Goal: Information Seeking & Learning: Find specific fact

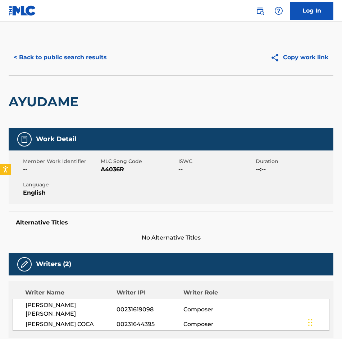
scroll to position [64, 0]
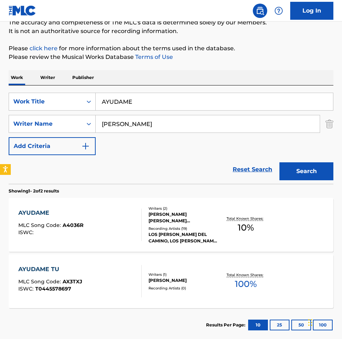
click at [151, 102] on input "AYUDAME" at bounding box center [214, 101] width 237 height 17
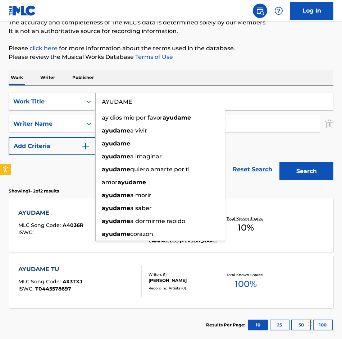
drag, startPoint x: 158, startPoint y: 102, endPoint x: 70, endPoint y: 103, distance: 88.4
click at [70, 103] on div "SearchWithCriteria1d278f85-0203-4487-b639-f3eaf3b186d4 Work Title AYUDAME ay di…" at bounding box center [171, 102] width 324 height 18
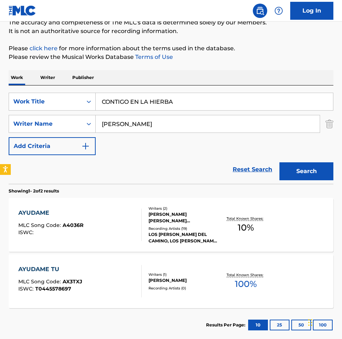
type input "CONTIGO EN LA HIERBA"
drag, startPoint x: 187, startPoint y: 127, endPoint x: 0, endPoint y: 119, distance: 188.0
click at [0, 119] on html "Accessibility Screen-Reader Guide, Feedback, and Issue Reporting | New window C…" at bounding box center [171, 105] width 342 height 339
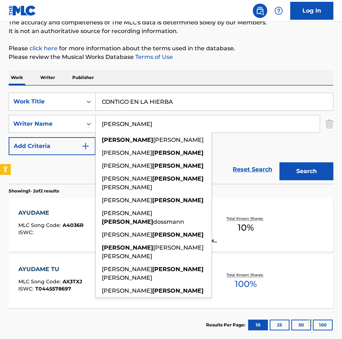
type input "[PERSON_NAME]"
click at [279, 162] on button "Search" at bounding box center [306, 171] width 54 height 18
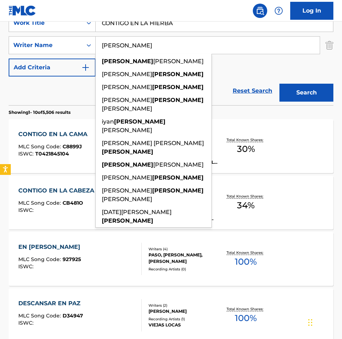
scroll to position [144, 0]
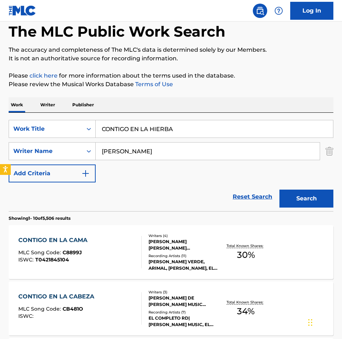
scroll to position [36, 0]
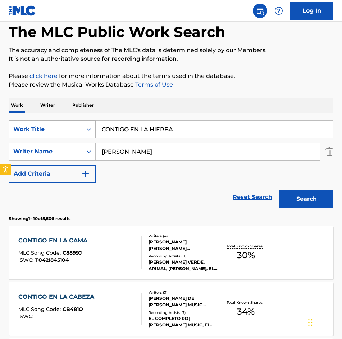
drag, startPoint x: 188, startPoint y: 134, endPoint x: 65, endPoint y: 127, distance: 122.7
click at [63, 127] on div "SearchWithCriteria1d278f85-0203-4487-b639-f3eaf3b186d4 Work Title CONTIGO EN LA…" at bounding box center [171, 129] width 324 height 18
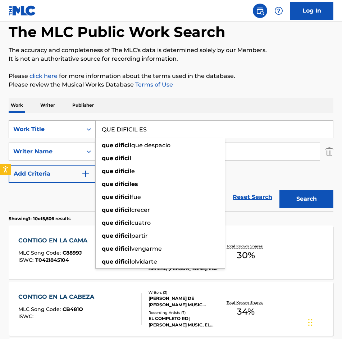
type input "QUE DIFICIL ES"
click at [279, 190] on button "Search" at bounding box center [306, 199] width 54 height 18
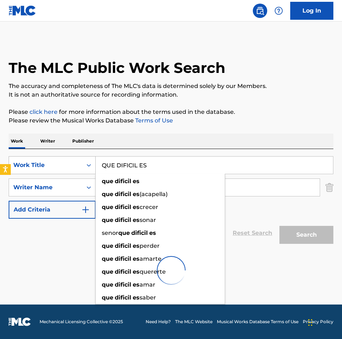
scroll to position [0, 0]
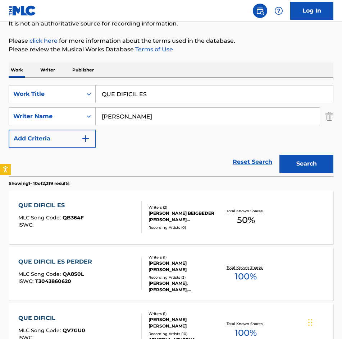
scroll to position [72, 0]
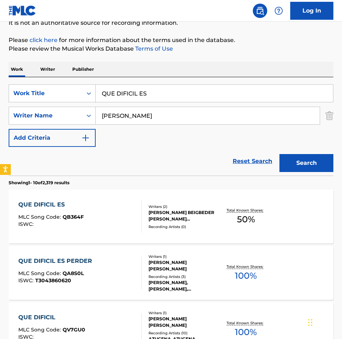
click at [190, 206] on div "Writers ( 2 )" at bounding box center [183, 206] width 70 height 5
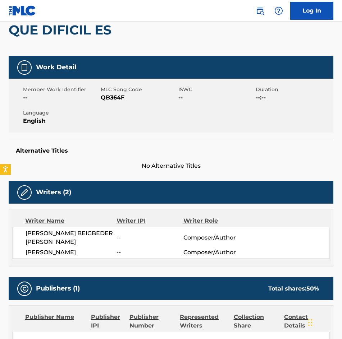
scroll to position [108, 0]
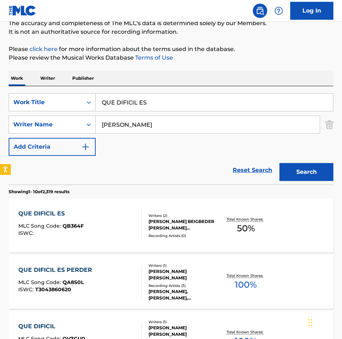
scroll to position [36, 0]
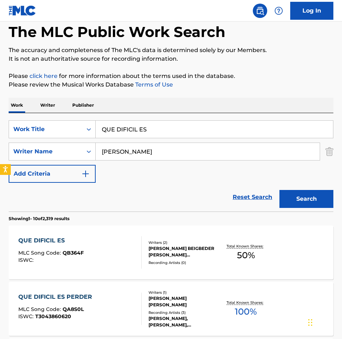
drag, startPoint x: 177, startPoint y: 129, endPoint x: 96, endPoint y: 123, distance: 81.0
click at [99, 124] on input "QUE DIFICIL ES" at bounding box center [214, 129] width 237 height 17
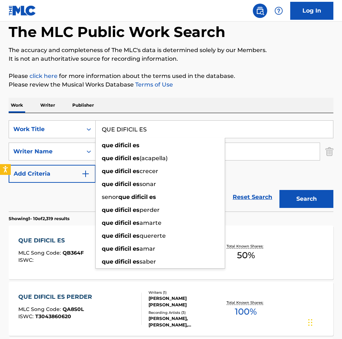
paste input "CUANDO VAYAS CONMIGO"
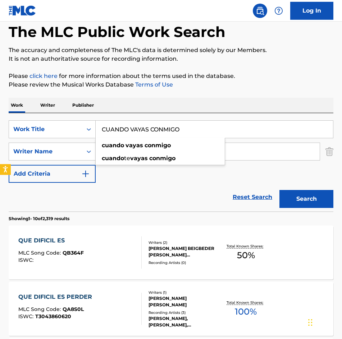
type input "CUANDO VAYAS CONMIGO"
click at [279, 190] on button "Search" at bounding box center [306, 199] width 54 height 18
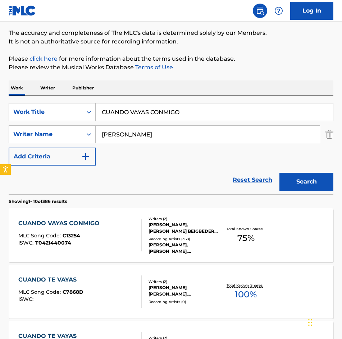
scroll to position [144, 0]
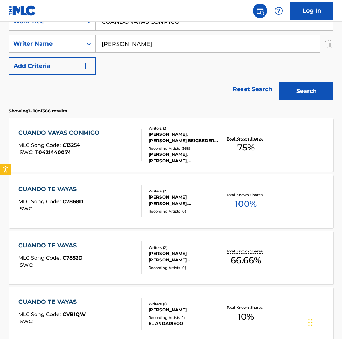
click at [189, 143] on div "PURIFICACION CASAS ROMERO, MANUEL ALVAREZ BEIGBEDER PEREZ" at bounding box center [183, 137] width 70 height 13
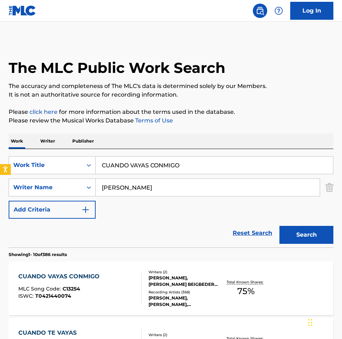
drag, startPoint x: 216, startPoint y: 160, endPoint x: 0, endPoint y: 162, distance: 216.6
click at [0, 162] on html "Accessibility Screen-Reader Guide, Feedback, and Issue Reporting | New window C…" at bounding box center [171, 169] width 342 height 339
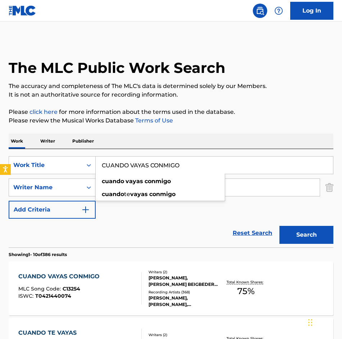
paste input "QUE DIFICIL ES"
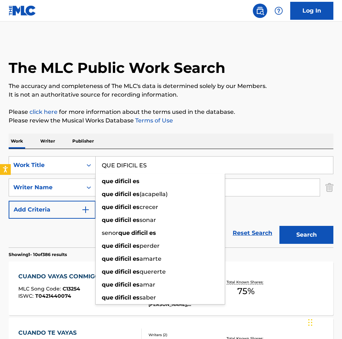
type input "QUE DIFICIL ES"
click at [300, 238] on button "Search" at bounding box center [306, 235] width 54 height 18
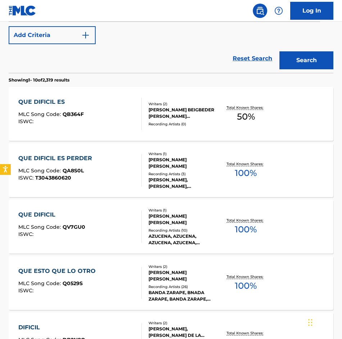
scroll to position [180, 0]
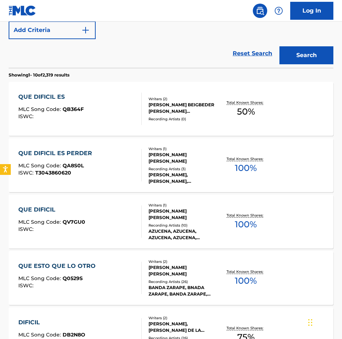
click at [181, 104] on div "[PERSON_NAME] BEIGBEDER [PERSON_NAME] [PERSON_NAME]" at bounding box center [183, 108] width 70 height 13
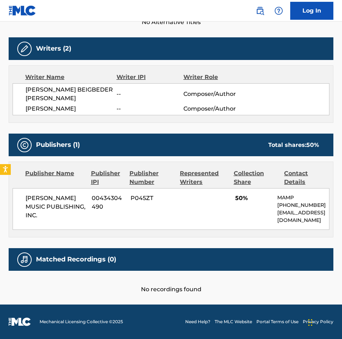
scroll to position [224, 0]
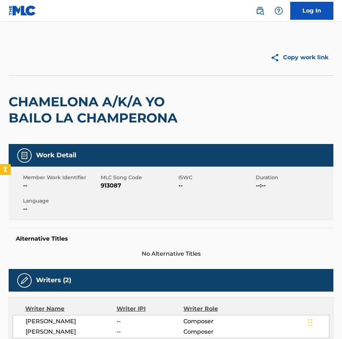
click at [108, 103] on h2 "CHAMELONA A/K/A YO BAILO LA CHAMPERONA" at bounding box center [106, 110] width 195 height 32
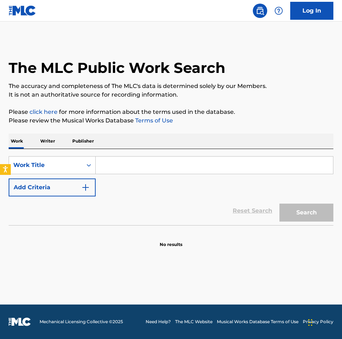
click at [116, 163] on input "Search Form" at bounding box center [214, 165] width 237 height 17
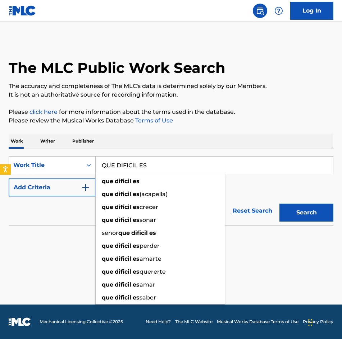
type input "QUE DIFICIL ES"
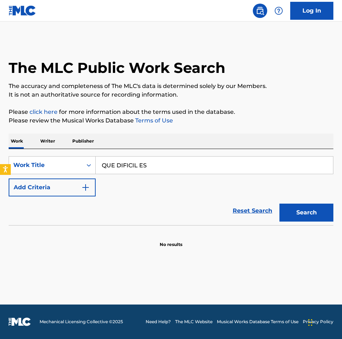
click at [67, 189] on button "Add Criteria" at bounding box center [52, 188] width 87 height 18
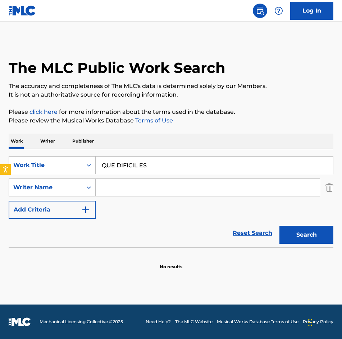
click at [119, 188] on input "Search Form" at bounding box center [208, 187] width 224 height 17
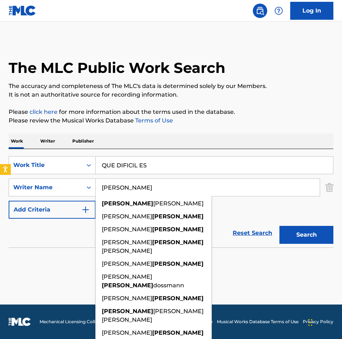
type input "[PERSON_NAME]"
click at [279, 226] on button "Search" at bounding box center [306, 235] width 54 height 18
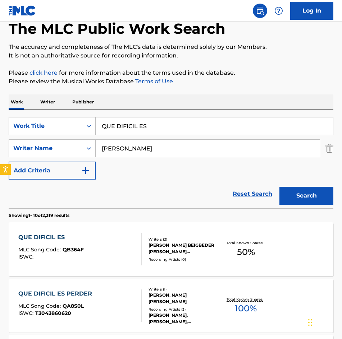
scroll to position [72, 0]
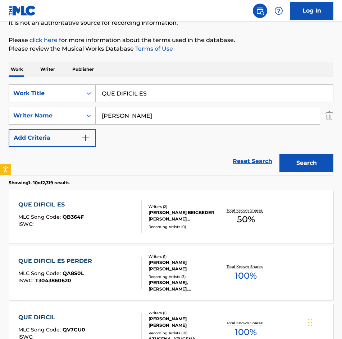
click at [172, 219] on div "[PERSON_NAME] BEIGBEDER [PERSON_NAME] [PERSON_NAME]" at bounding box center [183, 215] width 70 height 13
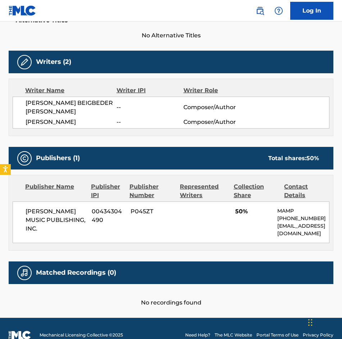
scroll to position [224, 0]
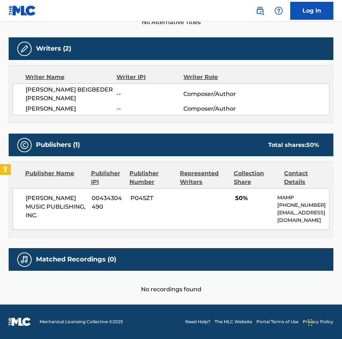
click at [215, 211] on div "[PERSON_NAME] MUSIC PUBLISHING, INC. 00434304490 P045ZT 50% MAMP [PHONE_NUMBER]…" at bounding box center [171, 209] width 316 height 42
